Goal: Check status: Check status

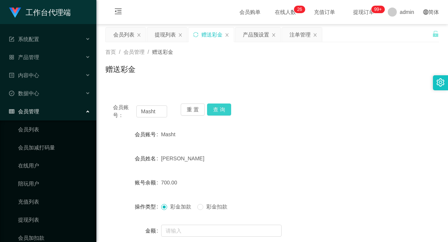
click at [220, 114] on button "查 询" at bounding box center [219, 110] width 24 height 12
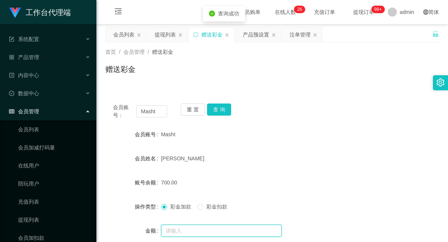
click at [201, 226] on input "text" at bounding box center [221, 231] width 121 height 12
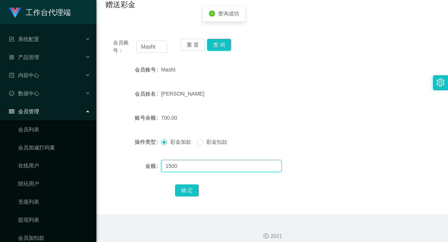
scroll to position [72, 0]
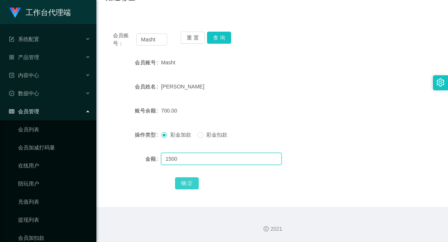
type input "1500"
click at [186, 187] on button "确 定" at bounding box center [187, 183] width 24 height 12
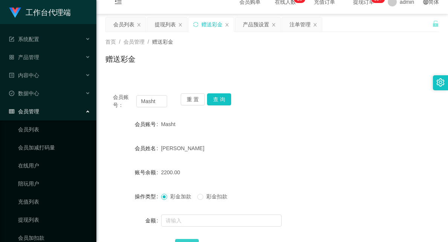
scroll to position [0, 0]
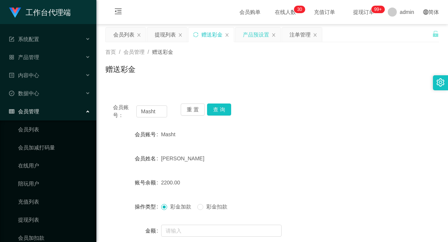
click at [257, 31] on div "产品预设置" at bounding box center [256, 34] width 26 height 14
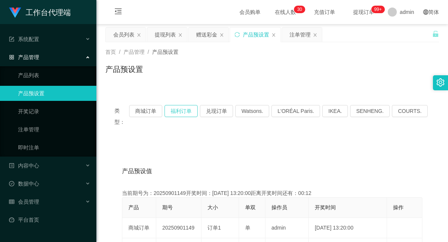
click at [184, 114] on button "福利订单" at bounding box center [181, 111] width 33 height 12
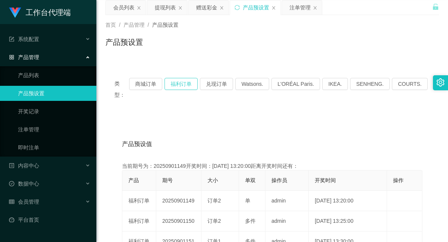
scroll to position [42, 0]
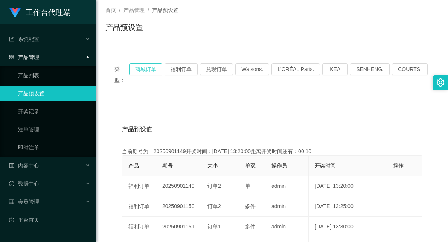
click at [153, 72] on button "商城订单" at bounding box center [145, 69] width 33 height 12
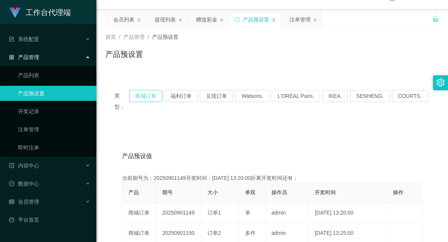
scroll to position [0, 0]
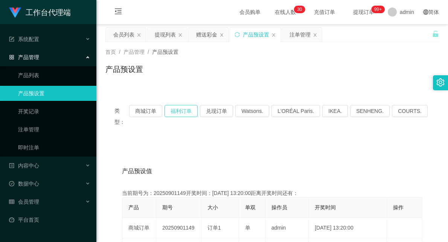
click at [185, 112] on button "福利订单" at bounding box center [181, 111] width 33 height 12
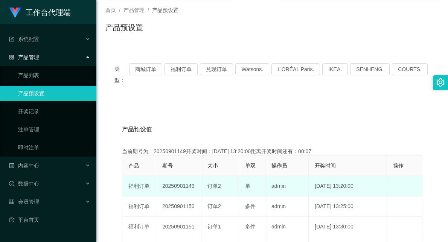
drag, startPoint x: 170, startPoint y: 177, endPoint x: 200, endPoint y: 174, distance: 29.9
click at [200, 176] on td "20250901149" at bounding box center [178, 186] width 45 height 20
drag, startPoint x: 186, startPoint y: 174, endPoint x: 223, endPoint y: 172, distance: 36.6
click at [223, 176] on tr "福利订单 20250901150 订单2 多件 admin [DATE] 13:25:00 编 辑 限制投注" at bounding box center [272, 186] width 300 height 20
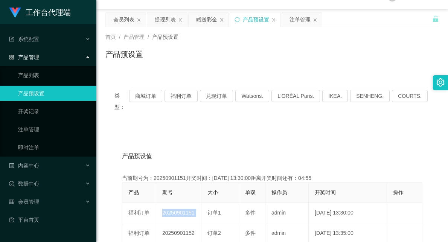
scroll to position [0, 0]
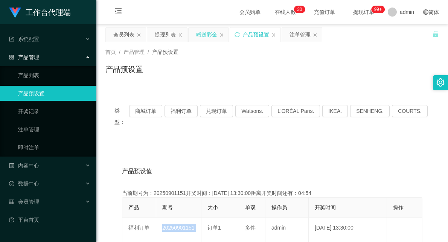
click at [208, 38] on div "赠送彩金" at bounding box center [206, 34] width 21 height 14
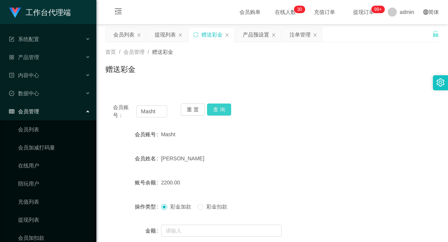
click at [220, 110] on button "查 询" at bounding box center [219, 110] width 24 height 12
